Goal: Information Seeking & Learning: Check status

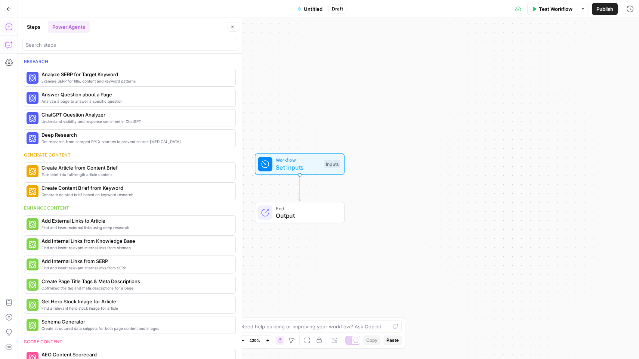
scroll to position [714, 0]
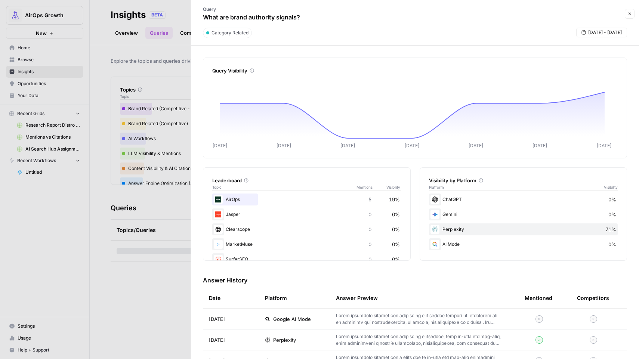
scroll to position [3277, 0]
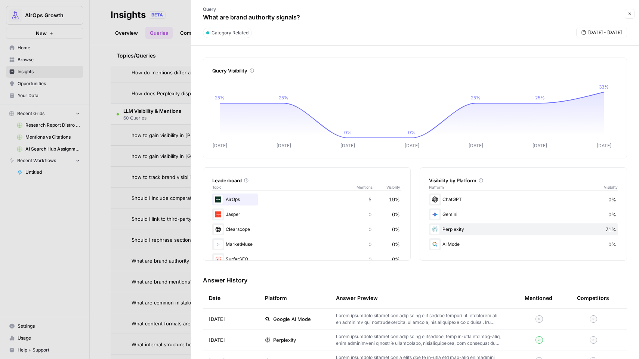
click at [98, 30] on div at bounding box center [319, 179] width 639 height 359
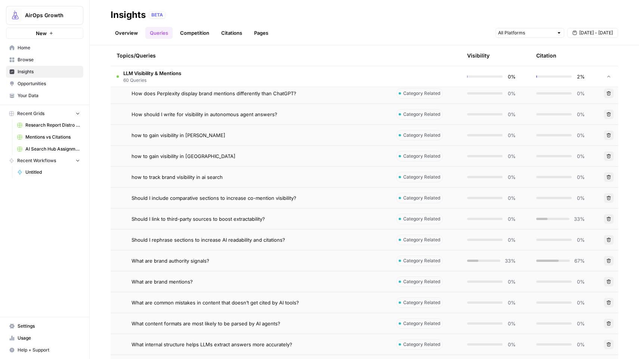
click at [234, 33] on link "Citations" at bounding box center [232, 33] width 30 height 12
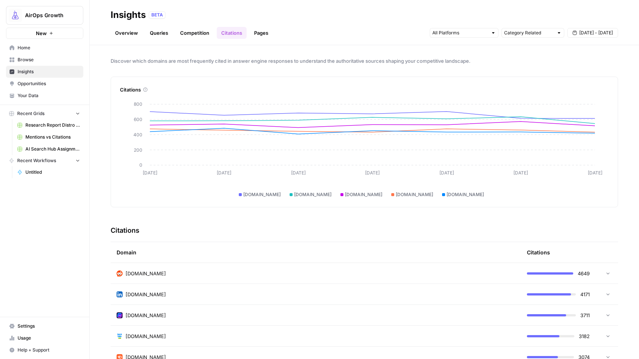
click at [547, 274] on div at bounding box center [550, 274] width 46 height 2
click at [604, 34] on span "[DATE] - [DATE]" at bounding box center [597, 33] width 34 height 7
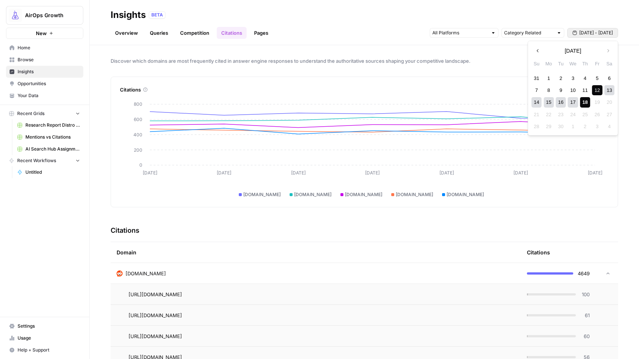
click at [583, 98] on div "18" at bounding box center [585, 102] width 10 height 10
click at [507, 52] on div "Discover which domains are most frequently cited in answer engine responses to …" at bounding box center [365, 202] width 550 height 314
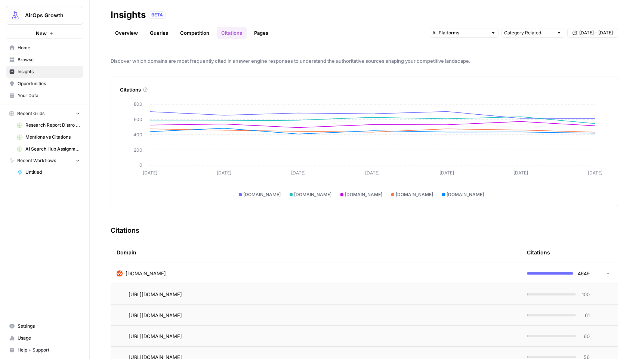
click at [589, 32] on span "[DATE] - [DATE]" at bounding box center [597, 33] width 34 height 7
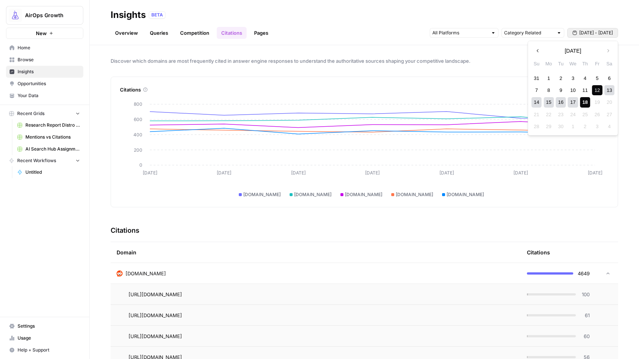
click at [582, 104] on div "18" at bounding box center [585, 102] width 10 height 10
click at [587, 104] on div "18" at bounding box center [585, 102] width 10 height 10
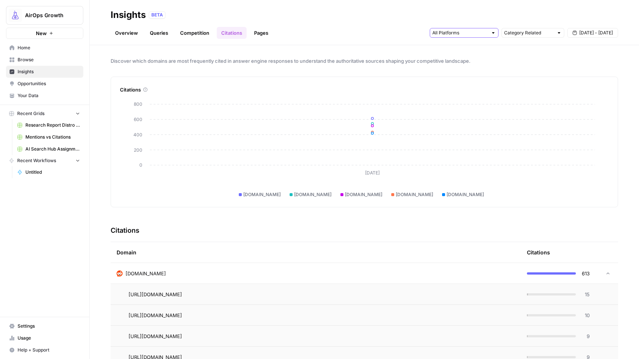
click at [454, 32] on input "text" at bounding box center [460, 32] width 55 height 7
click at [452, 51] on span "Gemini" at bounding box center [464, 49] width 38 height 7
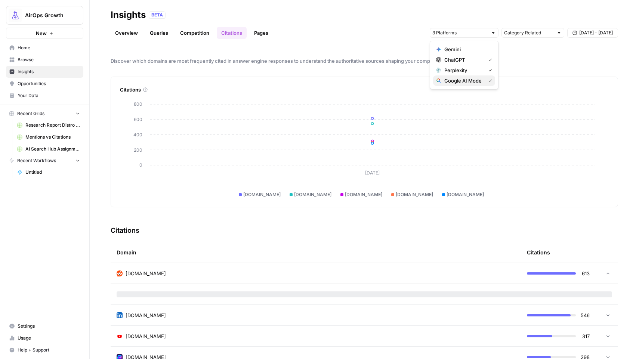
click at [461, 82] on span "Google AI Mode" at bounding box center [464, 80] width 38 height 7
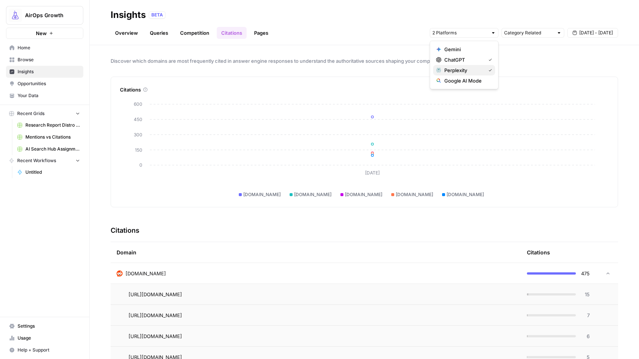
drag, startPoint x: 446, startPoint y: 67, endPoint x: 399, endPoint y: 46, distance: 51.7
click at [446, 67] on span "Perplexity" at bounding box center [464, 70] width 38 height 7
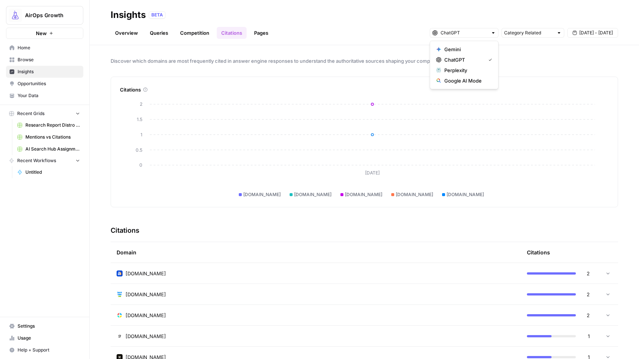
click at [584, 32] on span "[DATE] - [DATE]" at bounding box center [597, 33] width 34 height 7
click at [538, 50] on icon "button" at bounding box center [537, 50] width 5 height 5
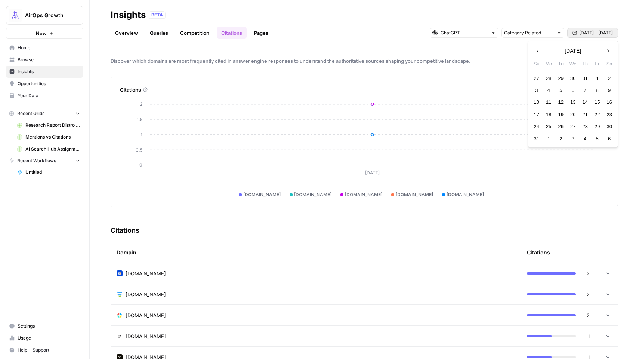
click at [608, 50] on icon "button" at bounding box center [608, 50] width 5 height 5
click at [586, 90] on div "11" at bounding box center [585, 90] width 10 height 10
click at [587, 103] on div "18" at bounding box center [585, 102] width 10 height 10
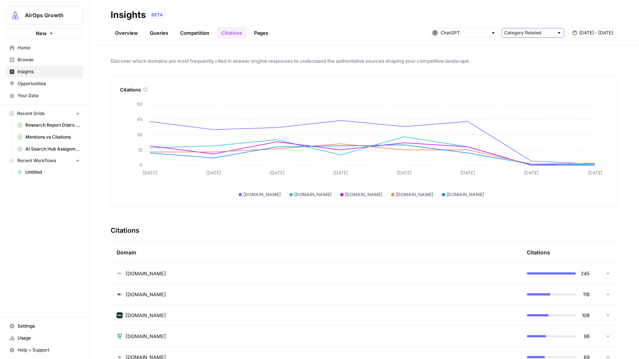
click at [539, 35] on input "text" at bounding box center [528, 32] width 49 height 7
type input "Category Related"
drag, startPoint x: 592, startPoint y: 40, endPoint x: 592, endPoint y: 33, distance: 6.4
click at [592, 40] on header "Insights BETA Overview Queries Competition Citations Pages Category Related [DA…" at bounding box center [365, 22] width 550 height 45
click at [592, 32] on span "[DATE] - [DATE]" at bounding box center [597, 33] width 34 height 7
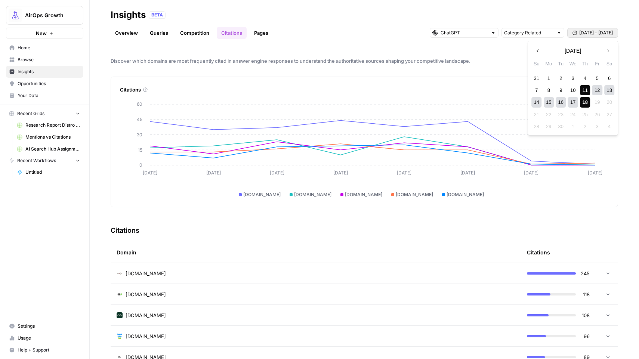
click at [572, 102] on div "17" at bounding box center [573, 102] width 10 height 10
click at [585, 103] on div "18" at bounding box center [585, 102] width 10 height 10
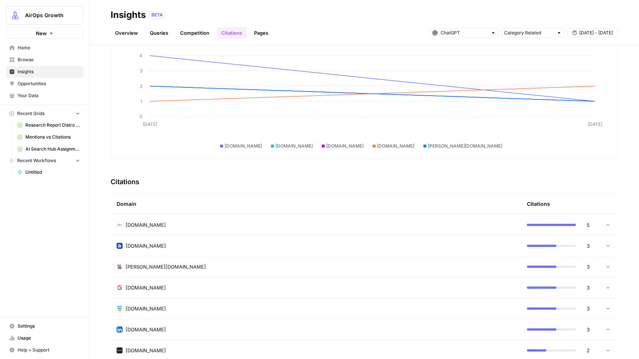
scroll to position [109, 0]
